Goal: Information Seeking & Learning: Learn about a topic

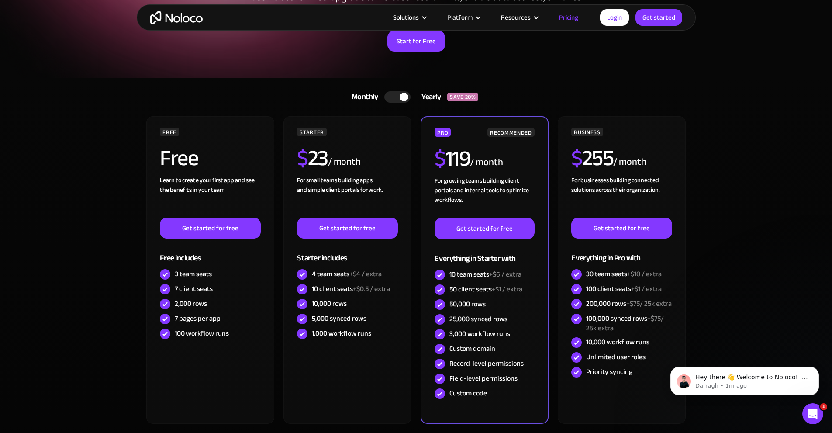
scroll to position [138, 0]
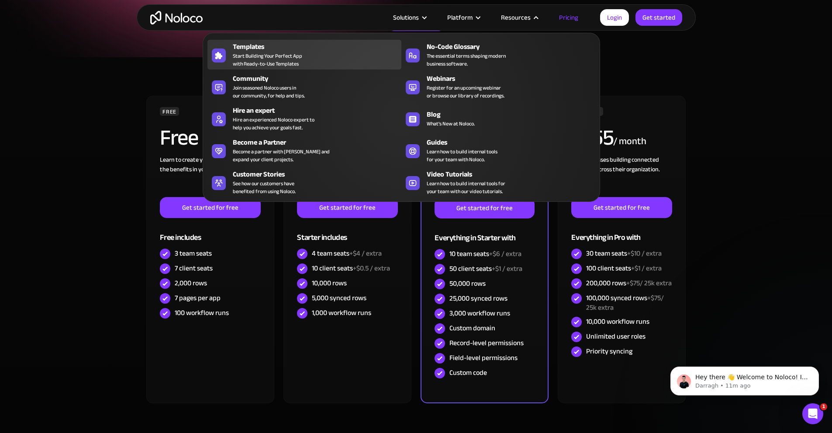
click at [265, 58] on span "Start Building Your Perfect App with Ready-to-Use Templates" at bounding box center [267, 60] width 69 height 16
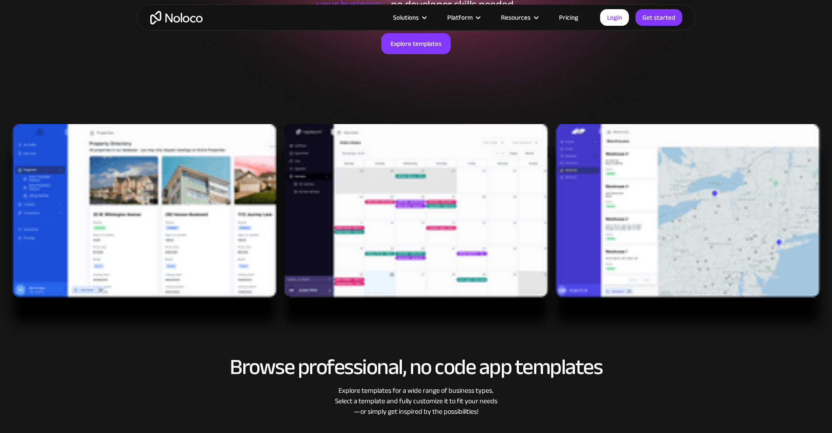
scroll to position [203, 0]
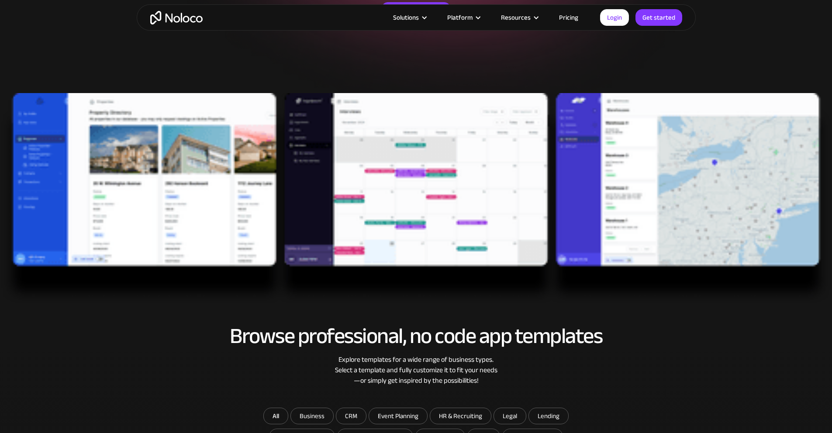
drag, startPoint x: 665, startPoint y: 304, endPoint x: 666, endPoint y: 291, distance: 12.7
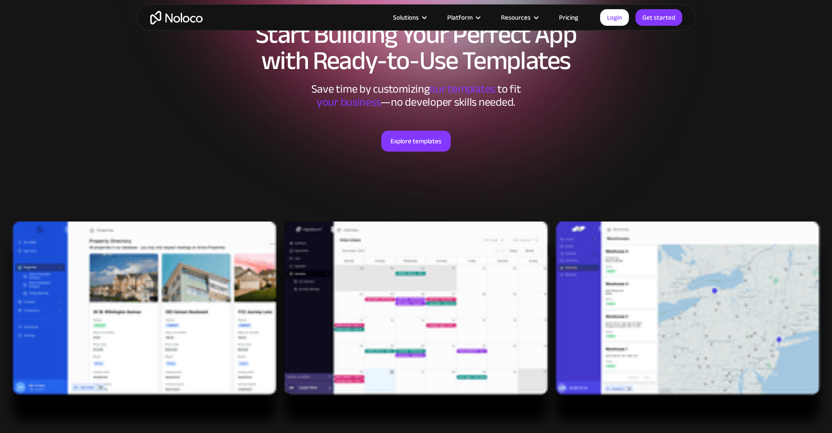
scroll to position [113, 0]
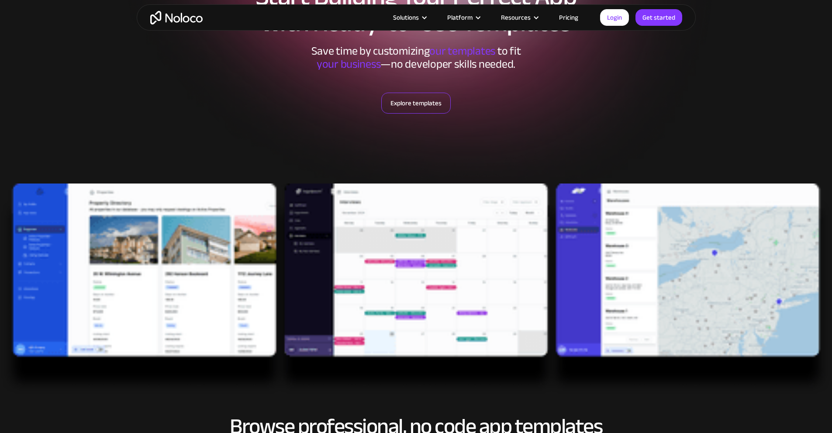
click at [418, 107] on link "Explore templates" at bounding box center [415, 103] width 69 height 21
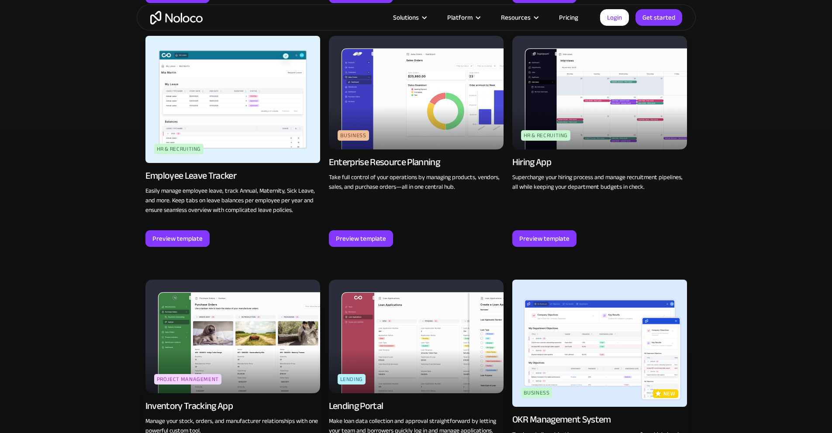
scroll to position [1101, 0]
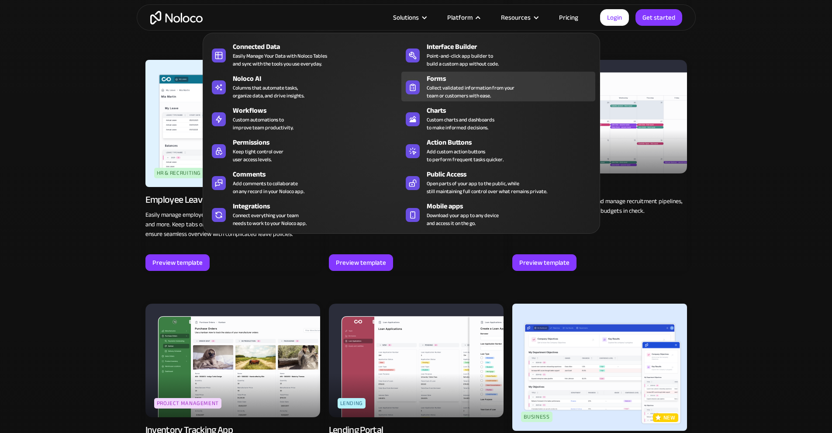
click at [447, 84] on div "Forms" at bounding box center [513, 78] width 172 height 10
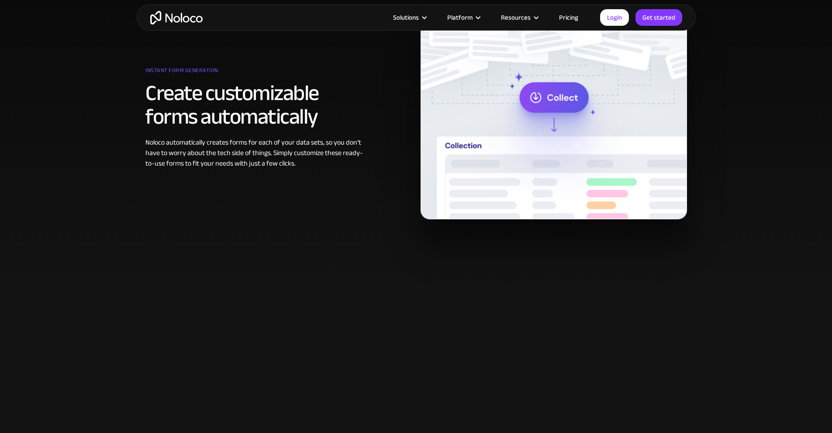
drag, startPoint x: 711, startPoint y: 185, endPoint x: 711, endPoint y: 211, distance: 26.6
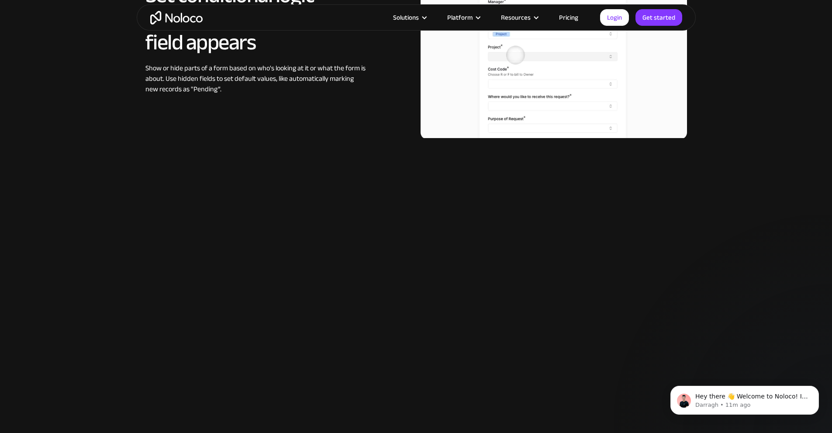
scroll to position [1462, 0]
